Goal: Task Accomplishment & Management: Manage account settings

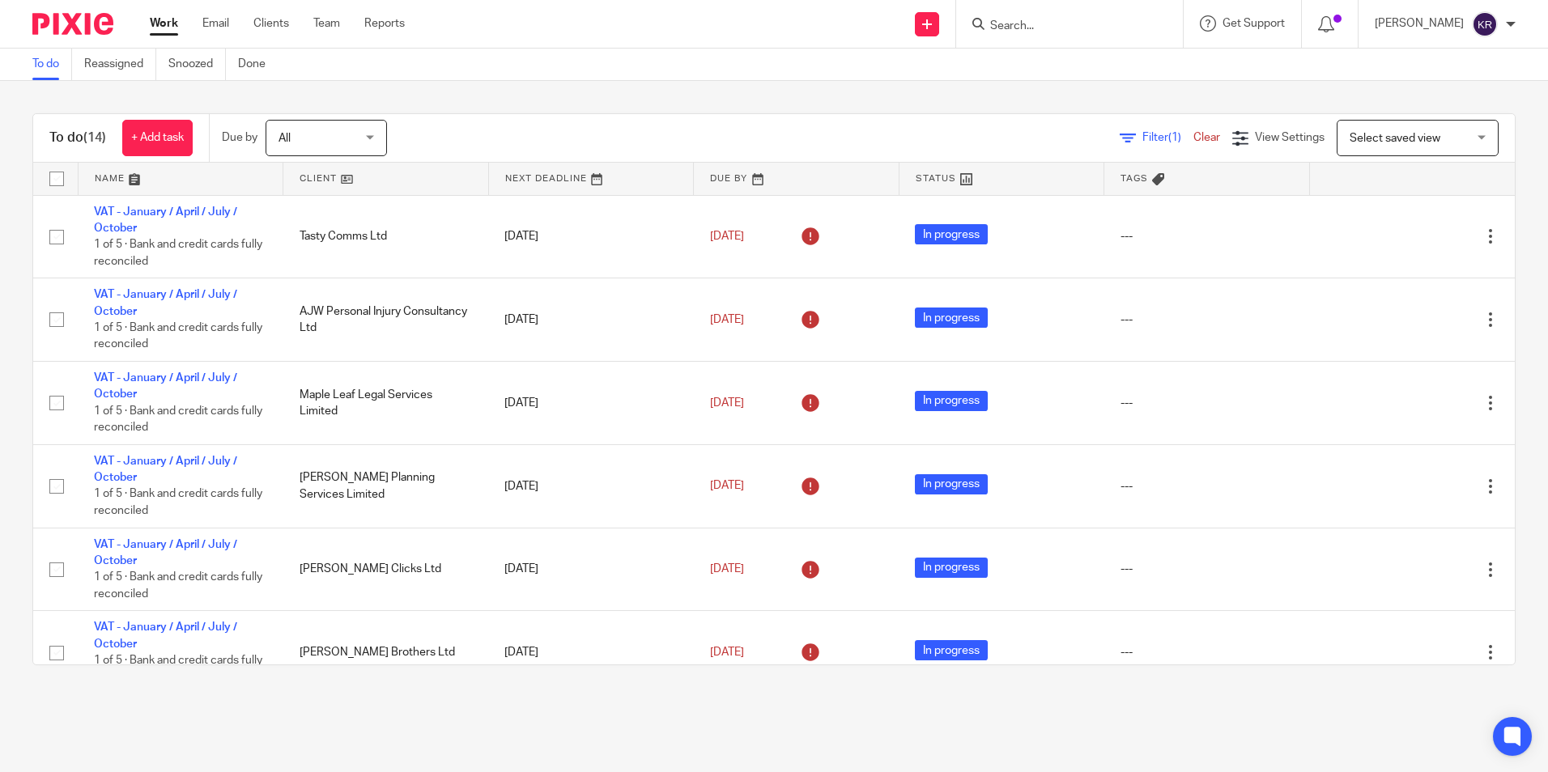
click at [15, 549] on div "To do (14) + Add task Due by All All [DATE] [DATE] This week Next week This mon…" at bounding box center [774, 389] width 1548 height 617
click at [374, 140] on div "All All" at bounding box center [326, 138] width 121 height 36
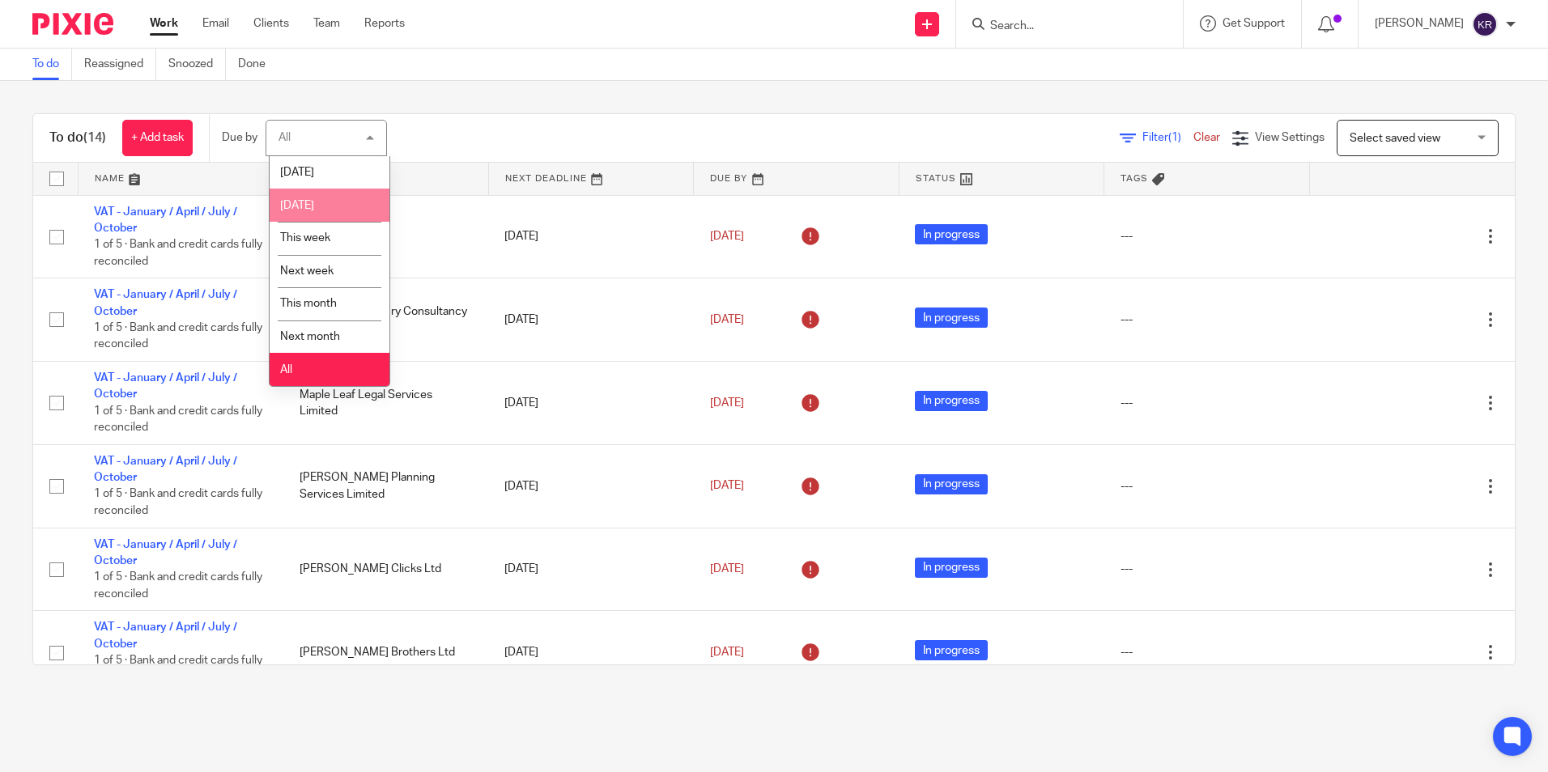
click at [354, 207] on li "[DATE]" at bounding box center [330, 205] width 120 height 33
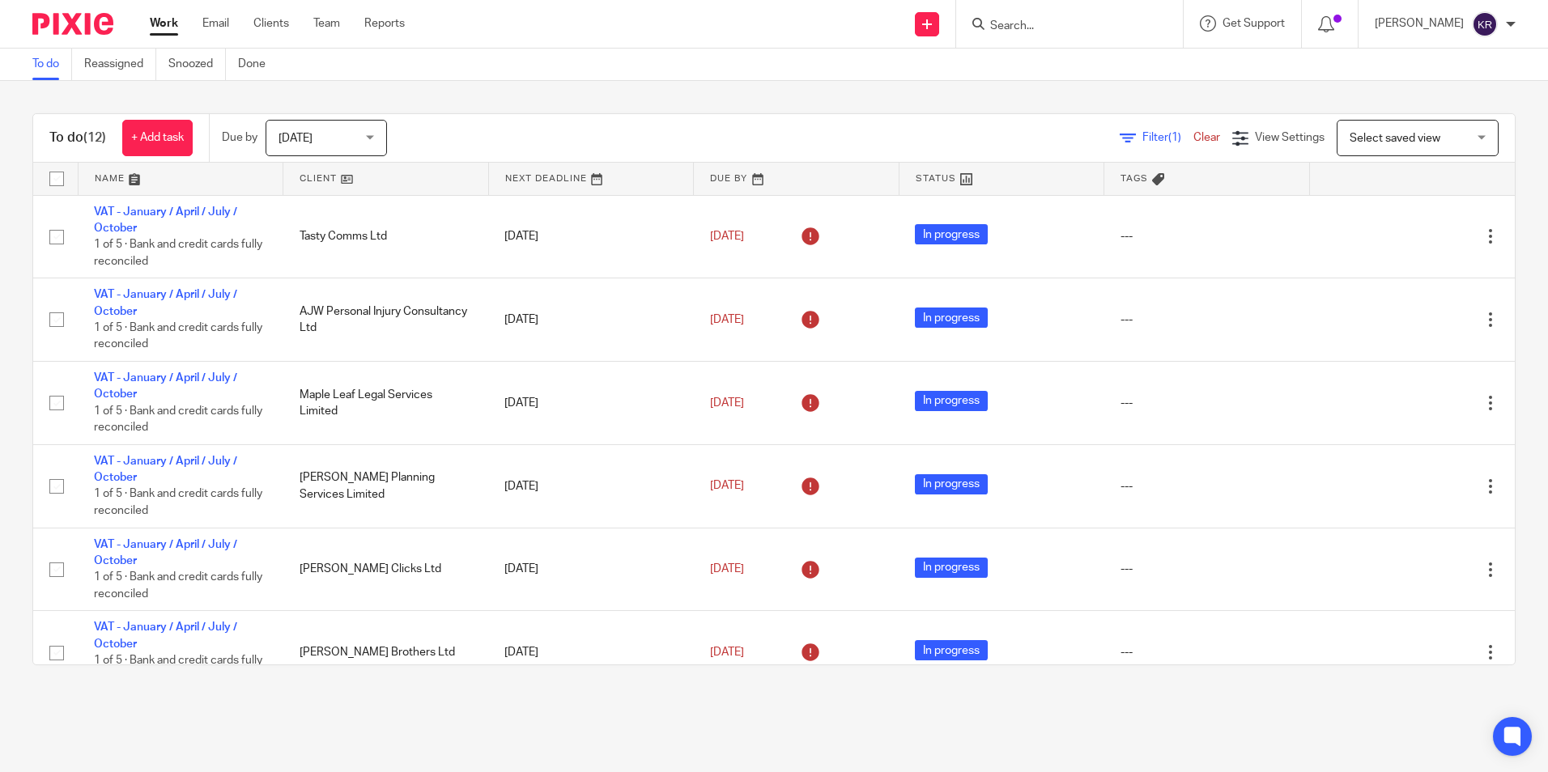
click at [363, 137] on span "[DATE]" at bounding box center [321, 138] width 86 height 34
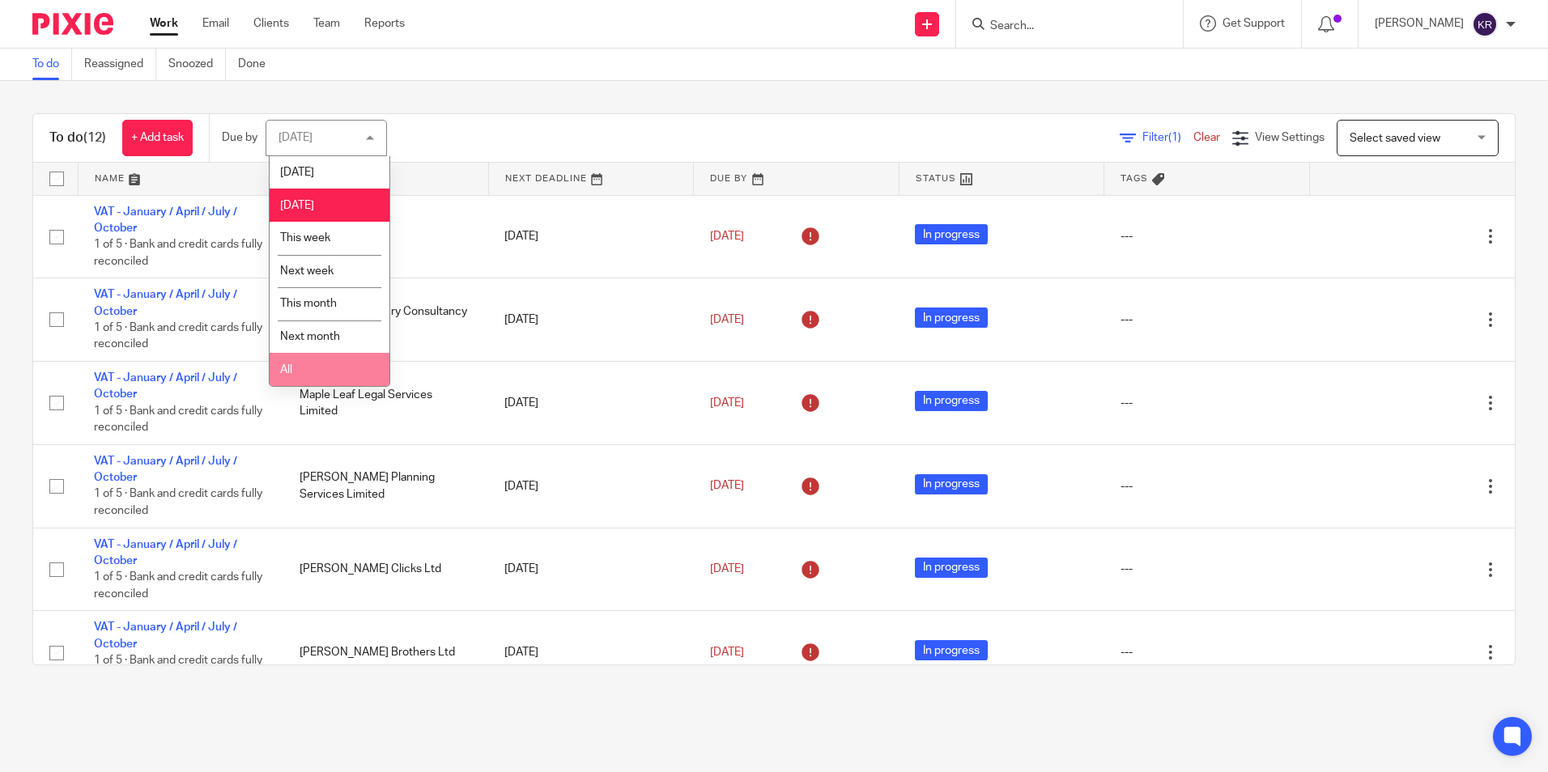
click at [334, 363] on li "All" at bounding box center [330, 369] width 120 height 33
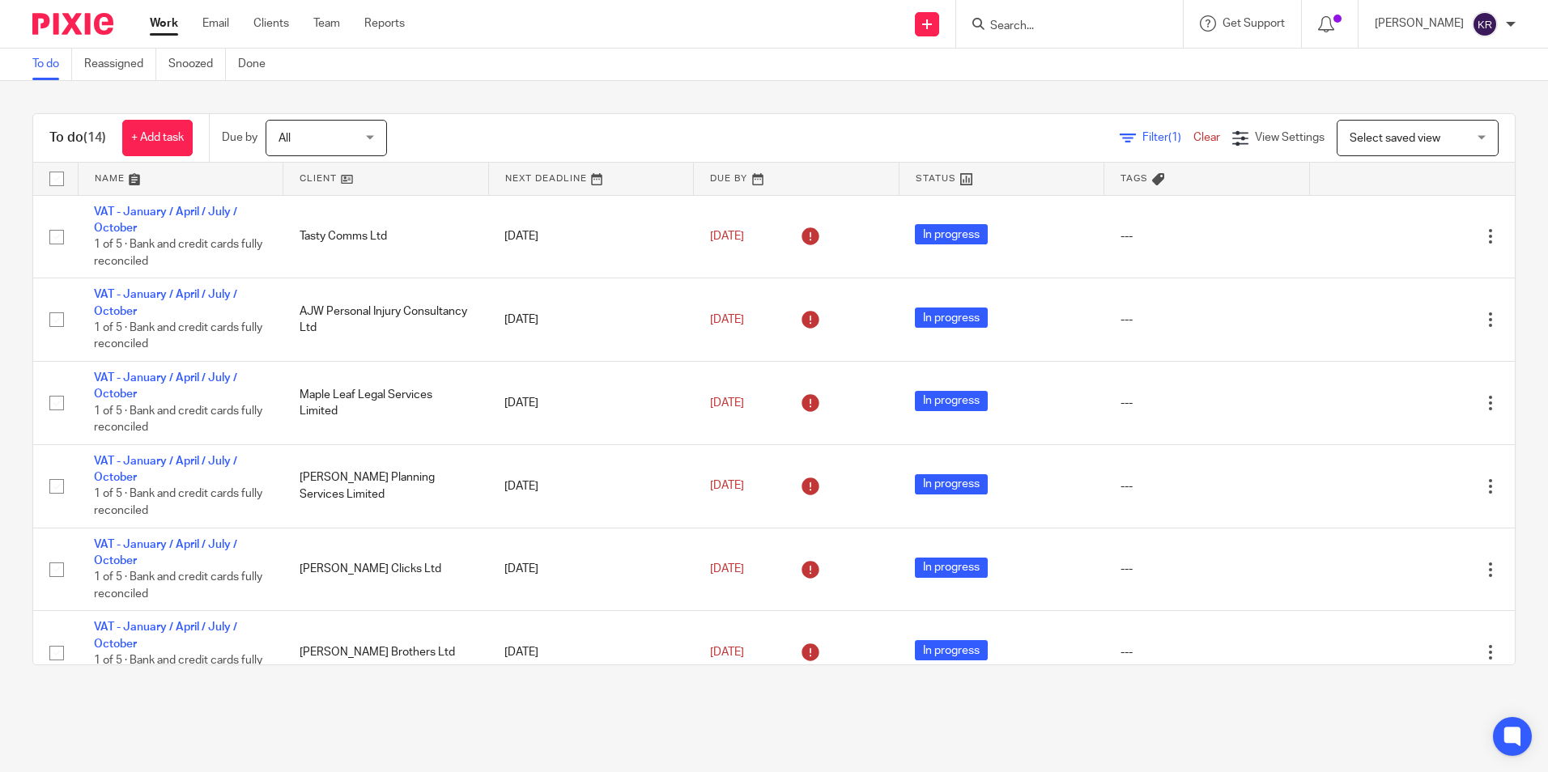
click at [17, 587] on div "To do (14) + Add task Due by All All [DATE] [DATE] This week Next week This mon…" at bounding box center [774, 389] width 1548 height 617
